Goal: Task Accomplishment & Management: Use online tool/utility

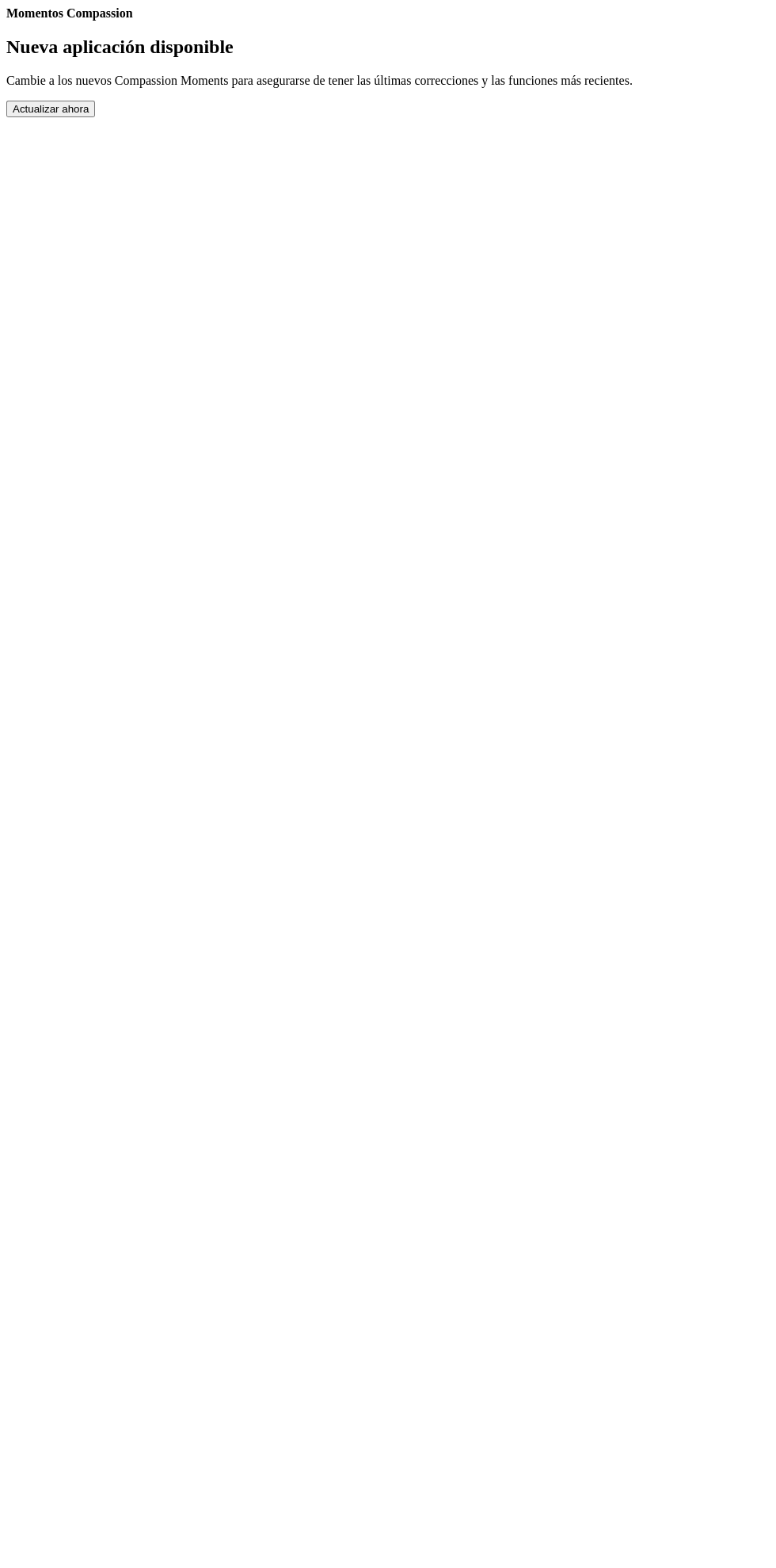
click at [95, 117] on button "Actualizar ahora" at bounding box center [51, 109] width 89 height 17
click at [426, 117] on div "Momentos Compassion Nueva aplicación disponible Cambie a los nuevos Compassion …" at bounding box center [388, 61] width 764 height 111
click at [95, 117] on button "Actualizar ahora" at bounding box center [51, 109] width 89 height 17
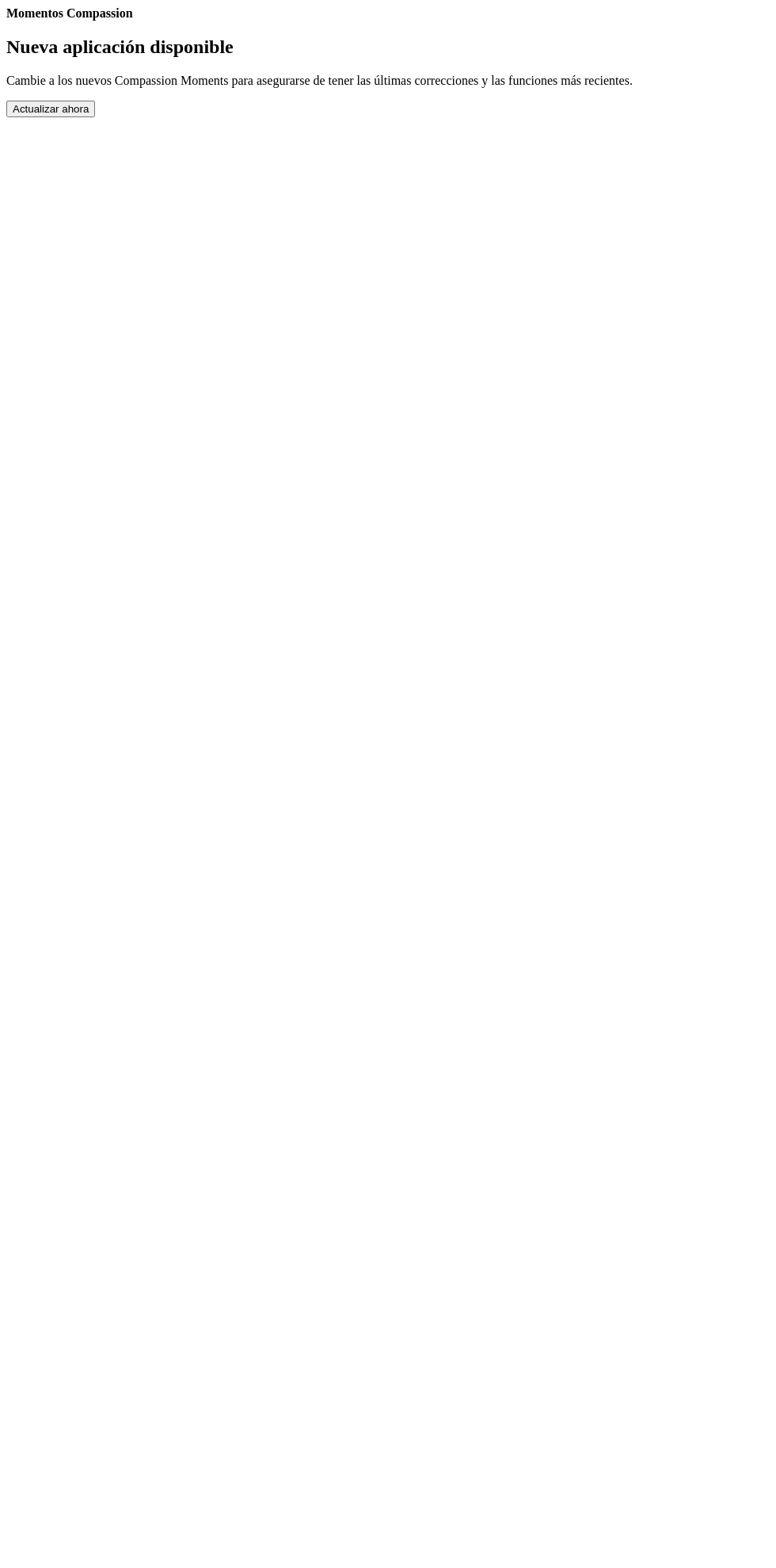
click at [480, 117] on div "Nueva aplicación disponible Cambie a los nuevos Compassion Moments para asegura…" at bounding box center [388, 77] width 764 height 81
click at [95, 117] on button "Actualizar ahora" at bounding box center [51, 109] width 89 height 17
